Goal: Task Accomplishment & Management: Use online tool/utility

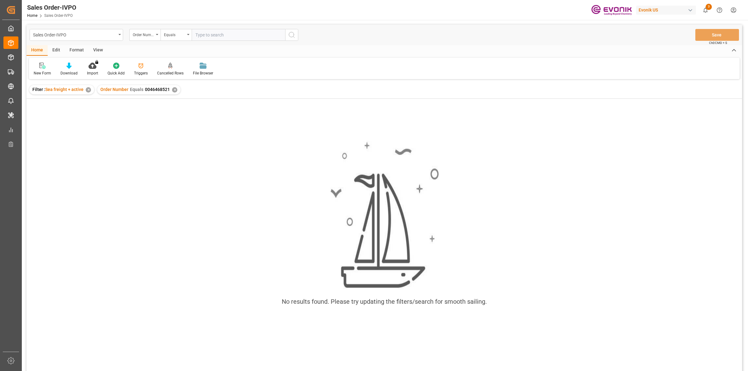
click at [173, 89] on div "✕" at bounding box center [174, 89] width 5 height 5
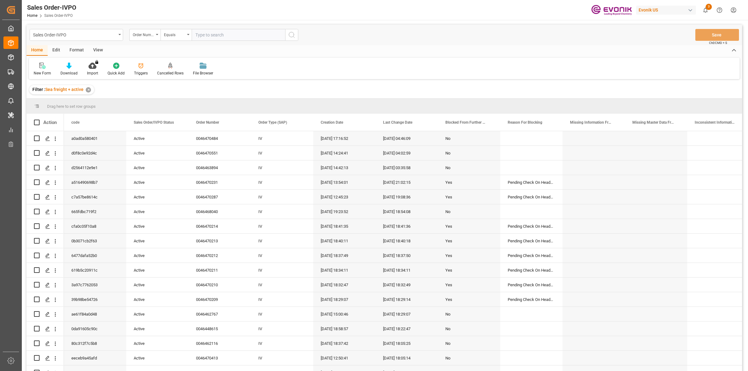
click at [211, 31] on input "text" at bounding box center [239, 35] width 94 height 12
paste input "0046470287"
type input "0046470287"
click at [290, 38] on icon "search button" at bounding box center [291, 34] width 7 height 7
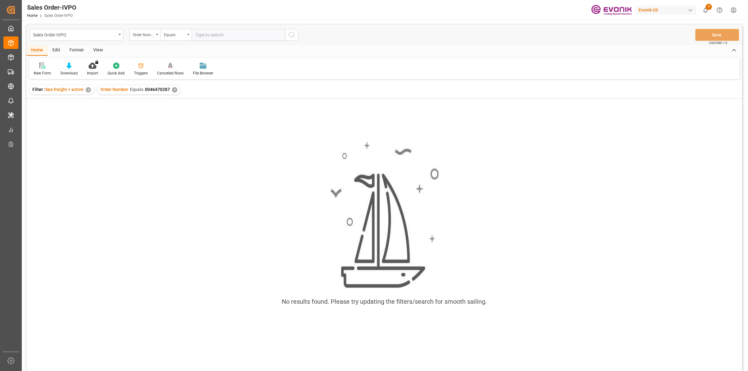
click at [172, 89] on div "✕" at bounding box center [174, 89] width 5 height 5
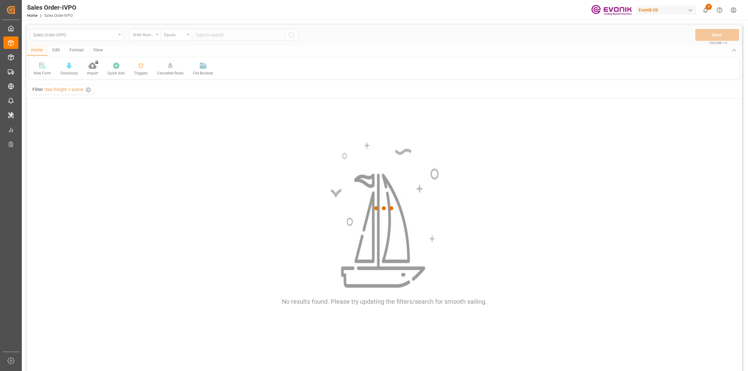
click at [215, 31] on div at bounding box center [384, 208] width 716 height 367
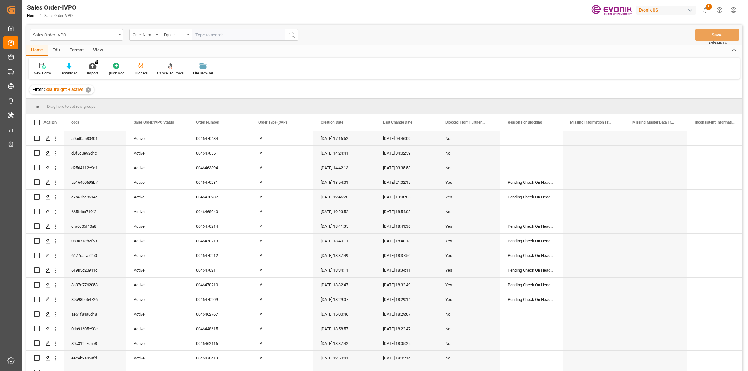
click at [217, 32] on input "text" at bounding box center [239, 35] width 94 height 12
paste input "0046470287"
type input "0046470287"
click at [291, 36] on icon "search button" at bounding box center [291, 34] width 7 height 7
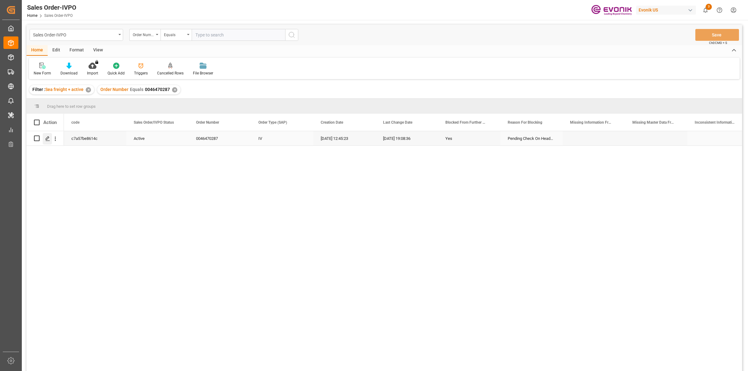
click at [44, 140] on div "Press SPACE to select this row." at bounding box center [47, 139] width 9 height 12
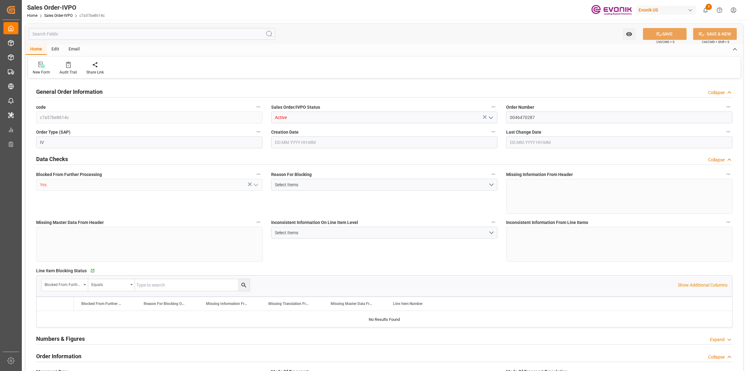
type input "CNSHA"
type input "0"
type input "1"
type input "3508.208"
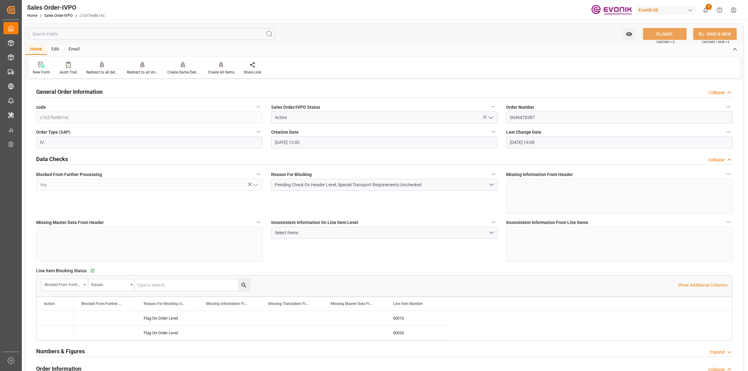
type input "[DATE] 12:45"
type input "[DATE] 19:08"
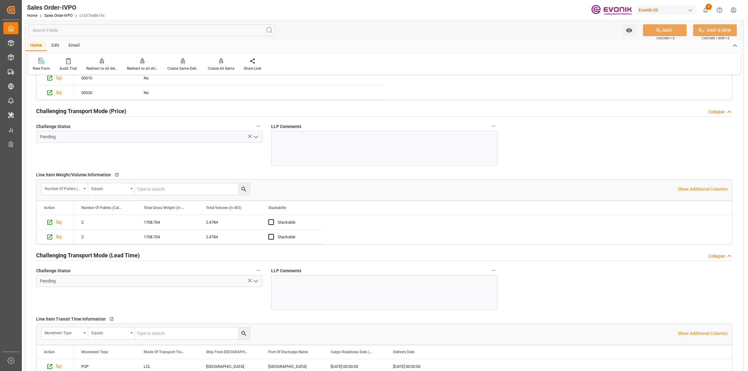
scroll to position [1013, 0]
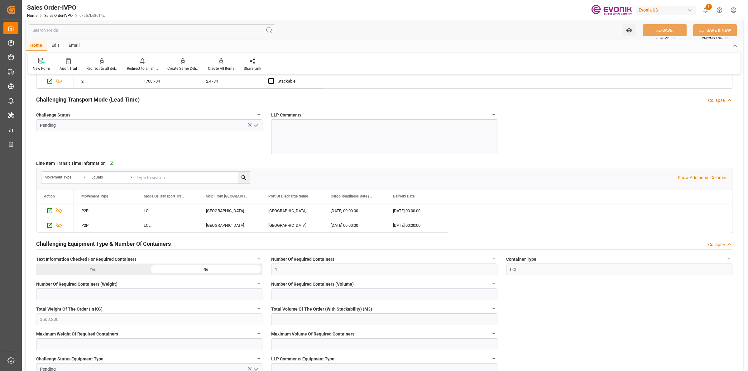
click at [88, 33] on input "text" at bounding box center [152, 30] width 247 height 12
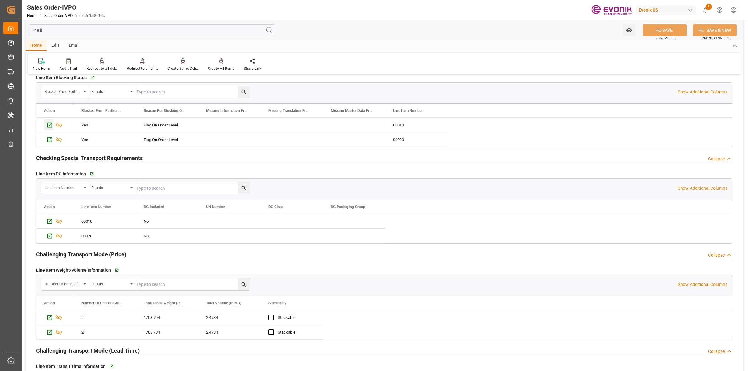
scroll to position [156, 0]
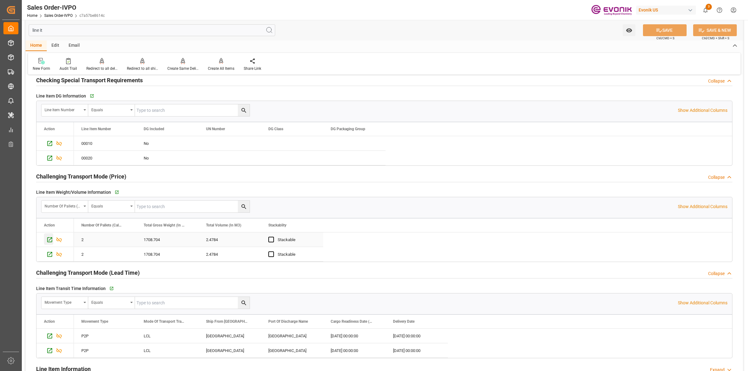
type input "line it"
click at [50, 239] on icon "Press SPACE to select this row." at bounding box center [49, 240] width 7 height 7
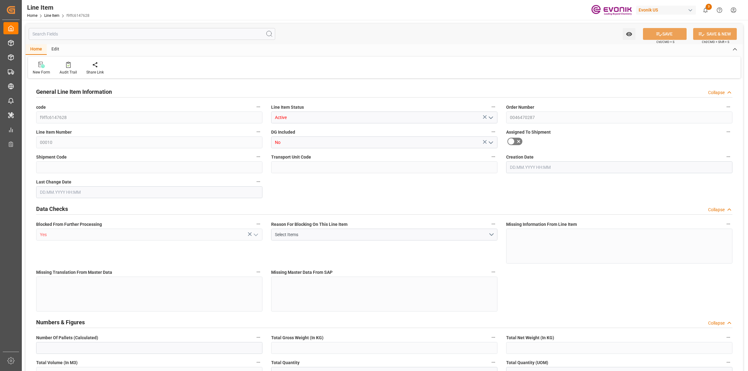
type input "2"
type input "1708.704"
type input "1632"
type input "2.4784"
type input "8"
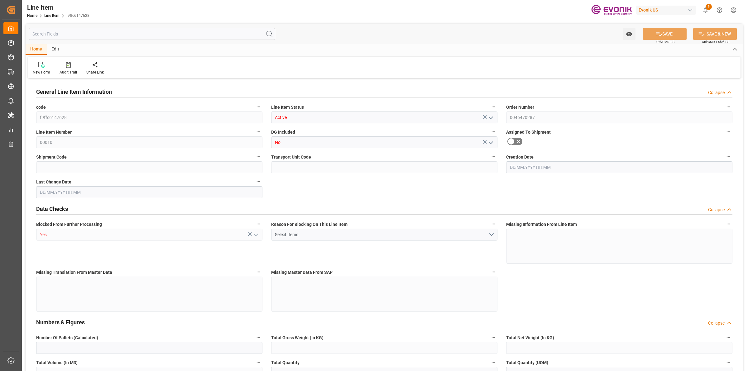
type input "4618.56"
type input "8"
type input "1632"
type input "1708.704"
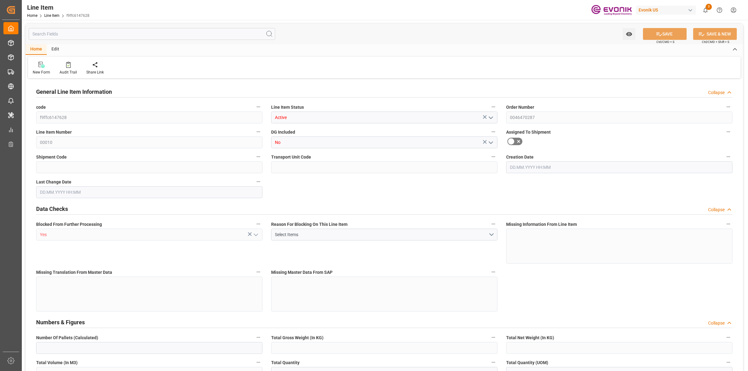
type input "1754.104"
type input "1632"
type input "2.4784"
type input "502.656"
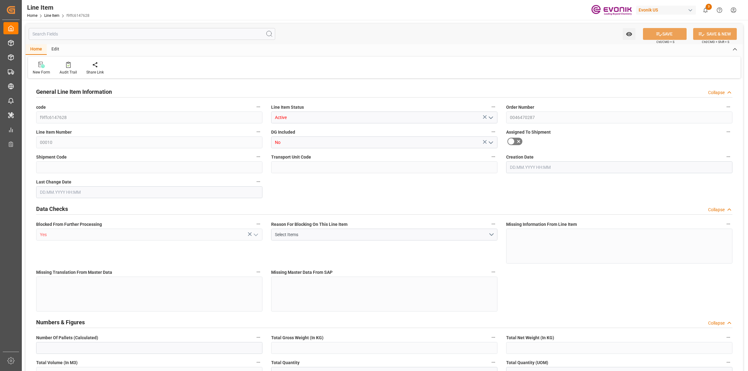
type input "0"
type input "[DATE] 12:45"
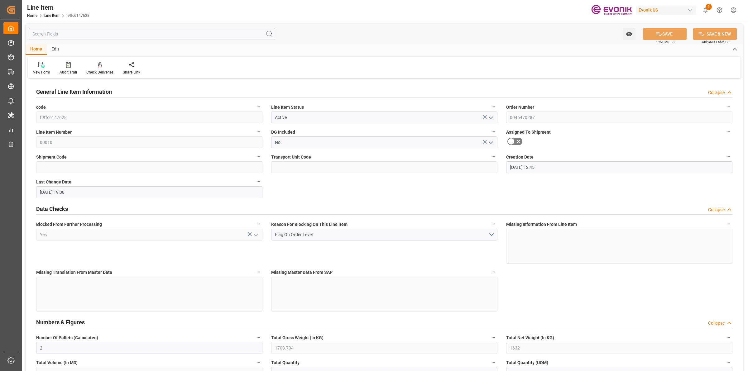
type input "[DATE] 19:08"
type input "[DATE]"
click at [113, 35] on input "text" at bounding box center [152, 34] width 247 height 12
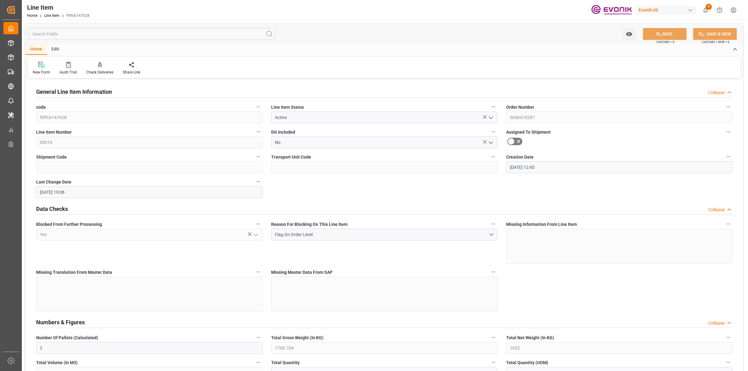
paste input "quantity"
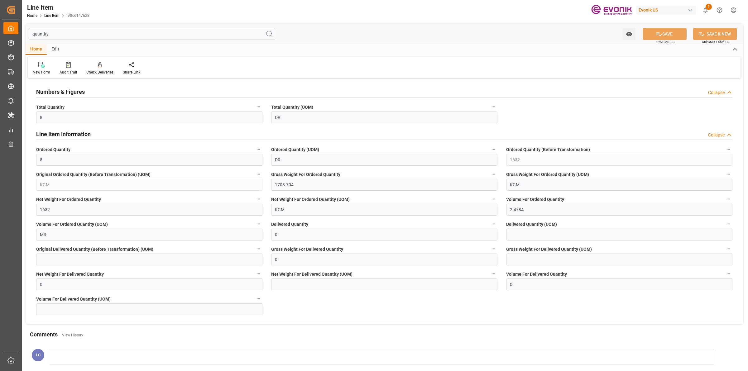
type input "quantity"
